Goal: Share content

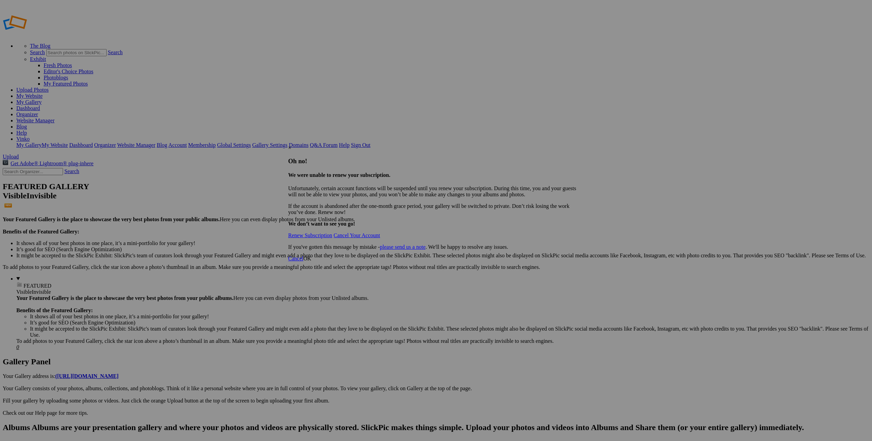
click at [581, 145] on div "×" at bounding box center [436, 148] width 296 height 6
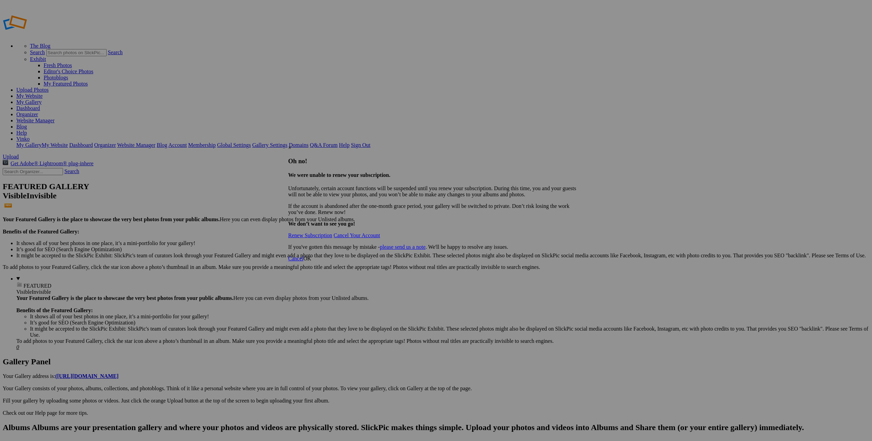
click at [580, 145] on div "×" at bounding box center [436, 148] width 296 height 6
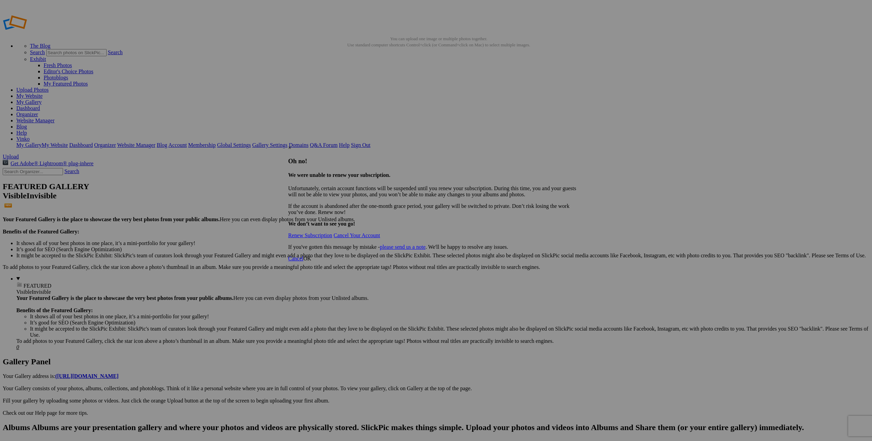
click at [579, 145] on div "×" at bounding box center [436, 148] width 296 height 6
